Goal: Information Seeking & Learning: Check status

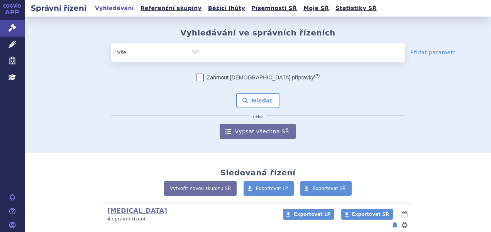
click at [211, 51] on ul at bounding box center [304, 51] width 200 height 16
click at [204, 51] on select at bounding box center [204, 51] width 0 height 19
paste input "SUKLS138513/2024"
type input "SUKLS138513/2024"
select select "SUKLS138513/2024"
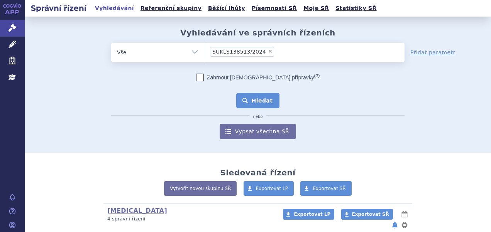
click at [246, 98] on button "Hledat" at bounding box center [258, 100] width 44 height 15
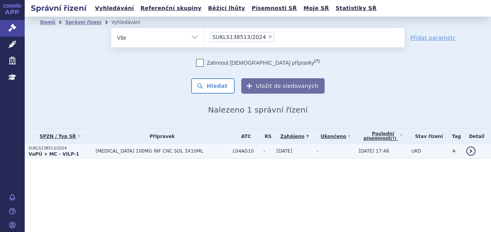
click at [148, 147] on td "[MEDICAL_DATA] 100MG INF CNC SOL 3X10ML" at bounding box center [159, 151] width 137 height 14
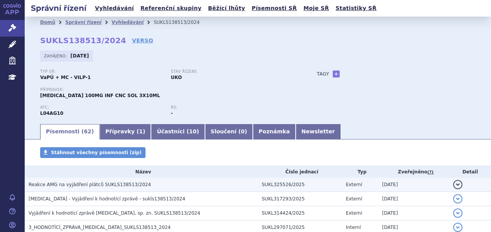
click at [102, 184] on span "Reakce AMG na vyjádření plátců SUKLS138513/2024" at bounding box center [90, 184] width 122 height 5
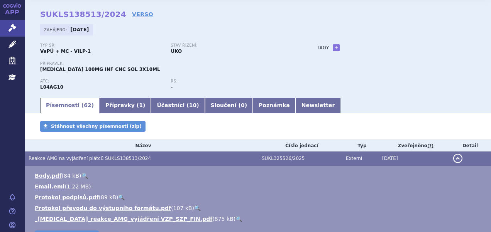
scroll to position [39, 0]
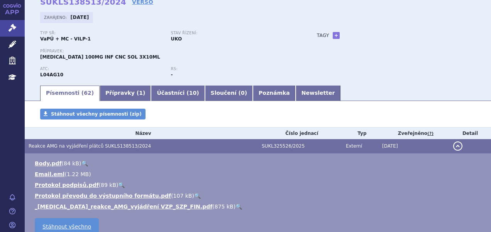
click at [235, 207] on link "🔍" at bounding box center [238, 207] width 7 height 6
